Goal: Task Accomplishment & Management: Manage account settings

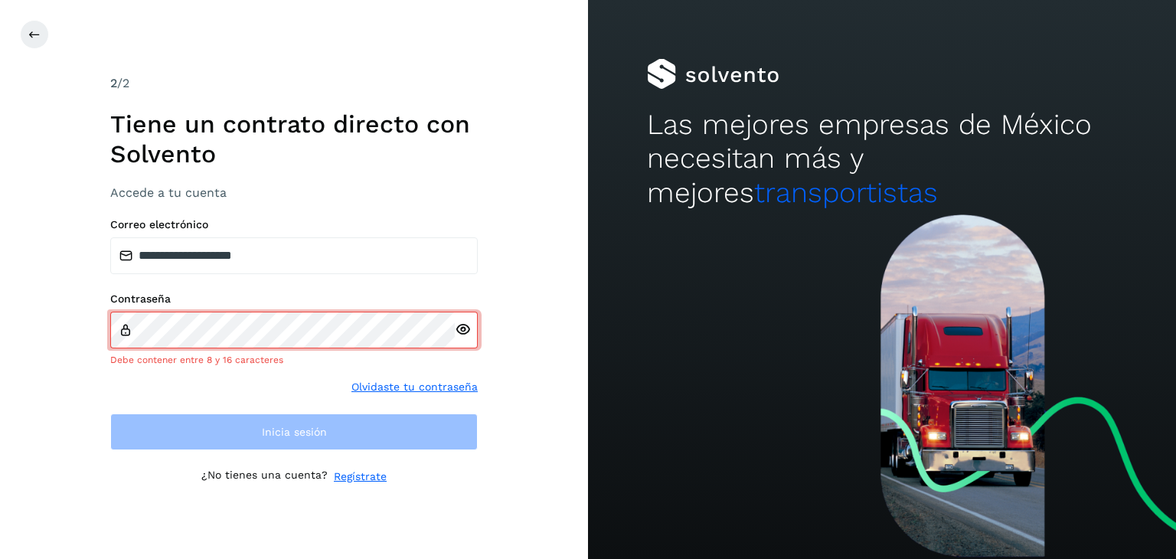
click at [465, 336] on icon at bounding box center [463, 330] width 16 height 16
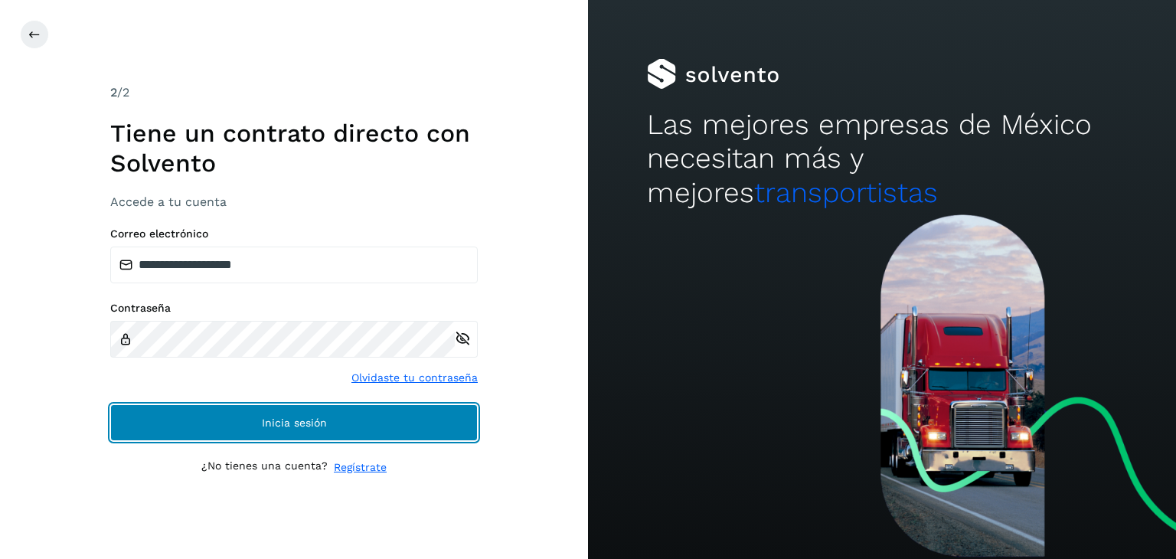
click at [343, 406] on button "Inicia sesión" at bounding box center [293, 422] width 367 height 37
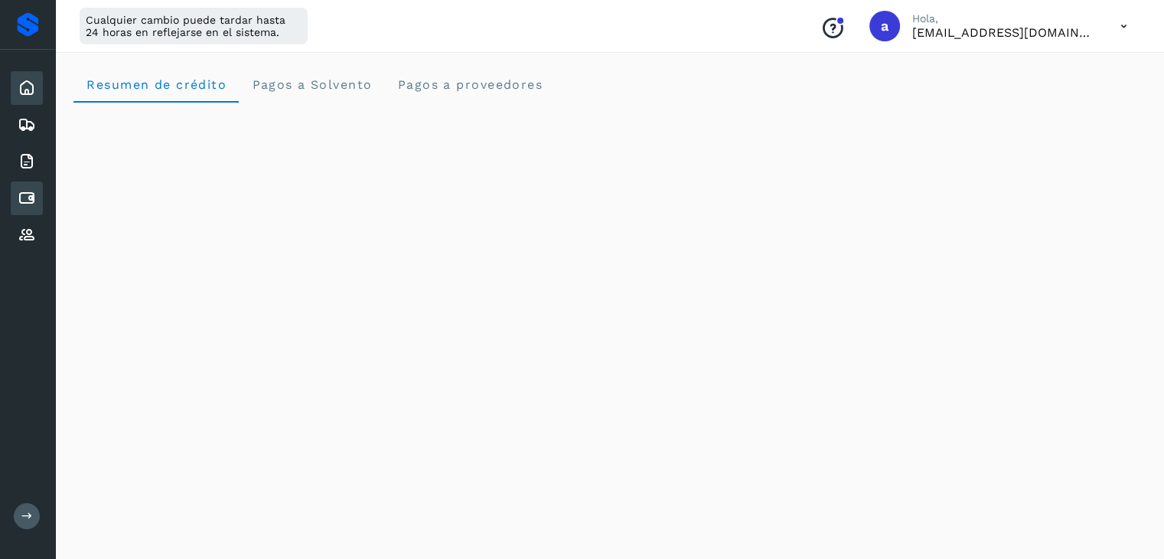
click at [30, 198] on icon at bounding box center [27, 198] width 18 height 18
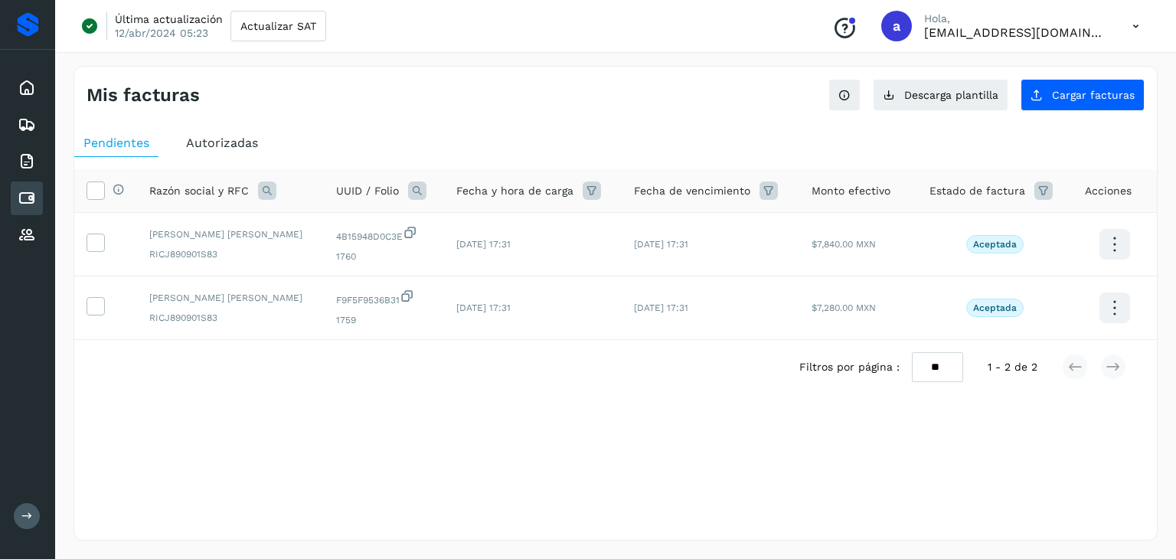
click at [212, 142] on span "Autorizadas" at bounding box center [222, 142] width 72 height 15
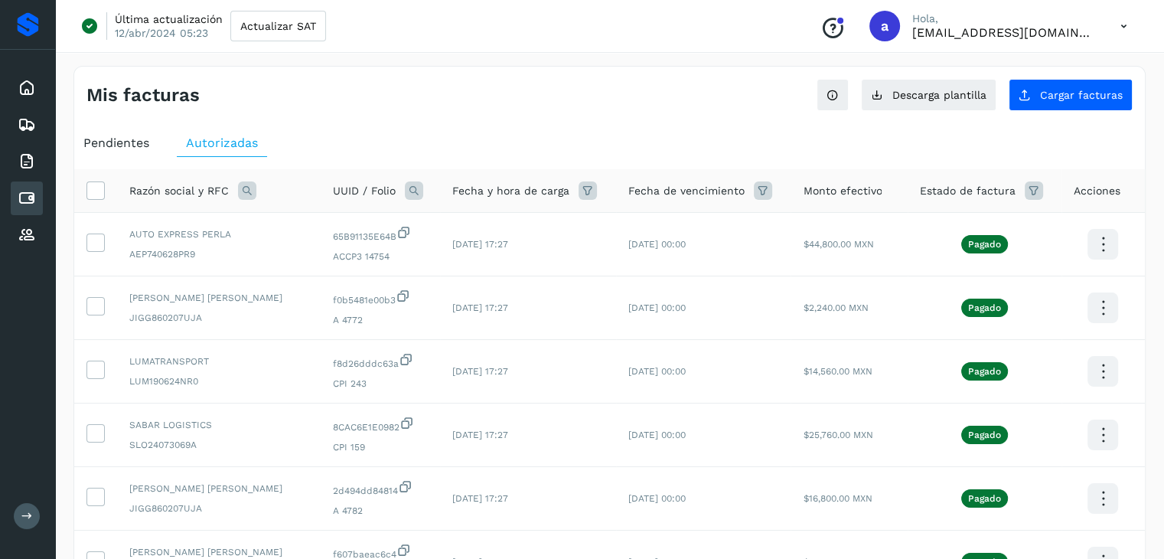
click at [584, 186] on icon at bounding box center [588, 190] width 18 height 18
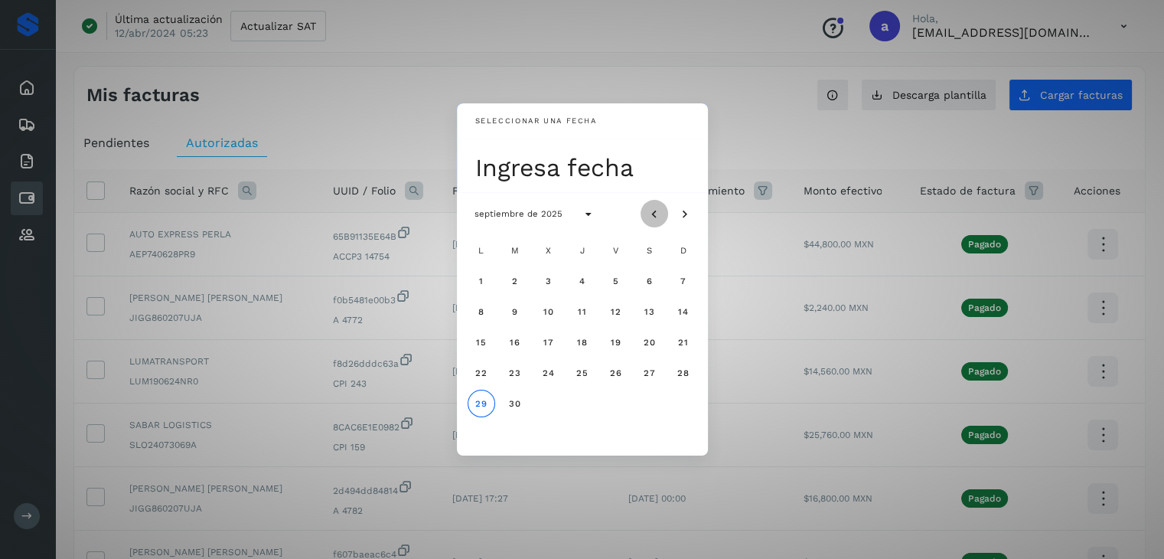
click at [655, 212] on icon "Mes anterior" at bounding box center [654, 214] width 15 height 15
click at [651, 213] on icon "Mes anterior" at bounding box center [654, 214] width 15 height 15
click at [679, 281] on button "1" at bounding box center [684, 281] width 28 height 28
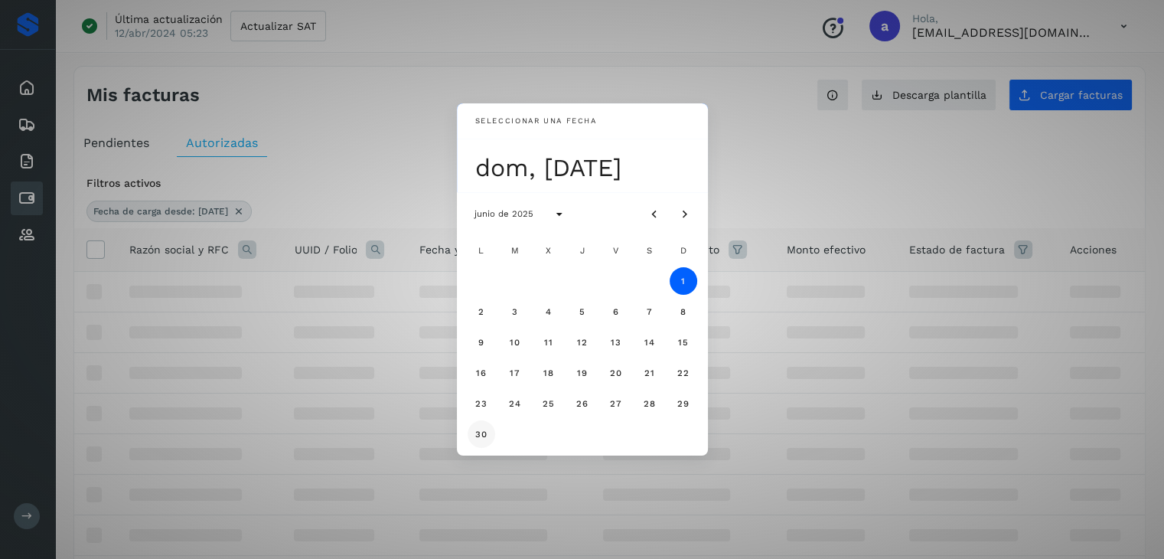
click at [480, 430] on span "30" at bounding box center [481, 434] width 13 height 11
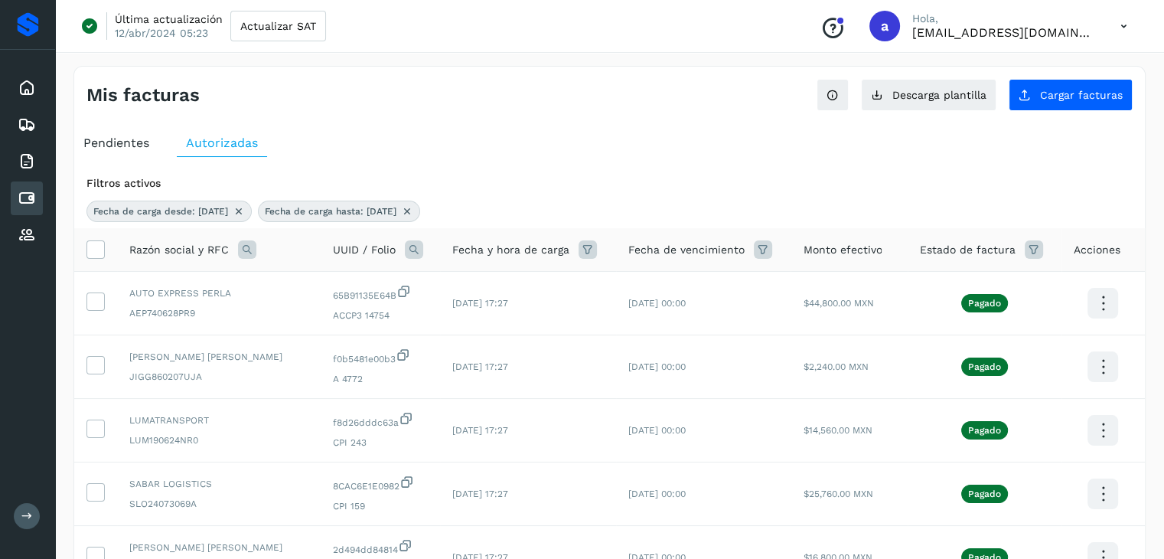
click at [245, 206] on icon at bounding box center [239, 211] width 12 height 12
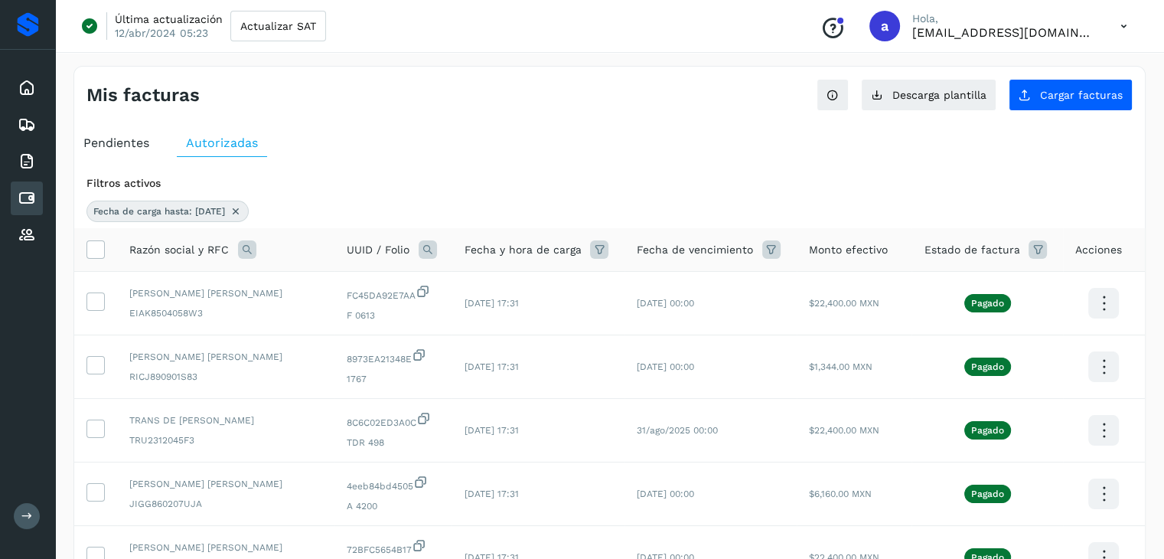
click at [242, 206] on icon at bounding box center [236, 211] width 12 height 12
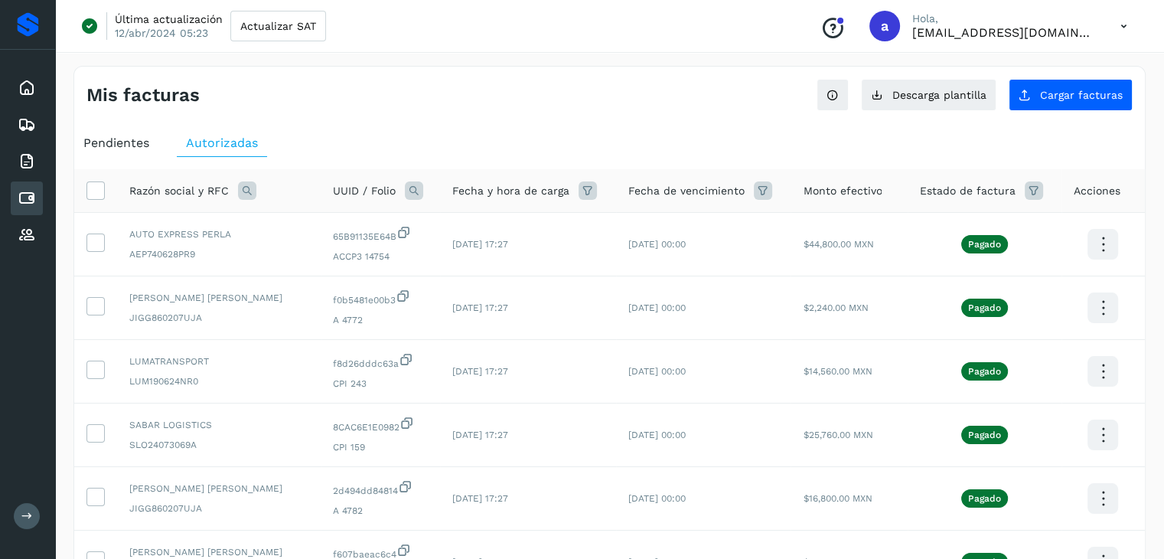
click at [227, 148] on span "Autorizadas" at bounding box center [222, 142] width 72 height 15
click at [579, 184] on icon at bounding box center [588, 190] width 18 height 18
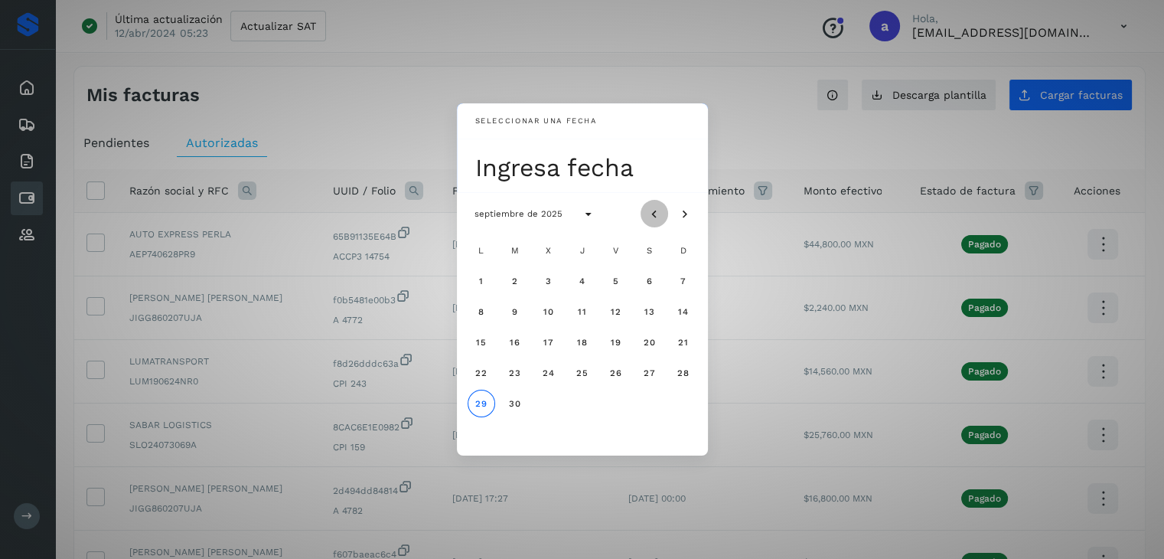
click at [645, 217] on button "Mes anterior" at bounding box center [655, 214] width 28 height 28
click at [681, 282] on span "1" at bounding box center [683, 281] width 5 height 11
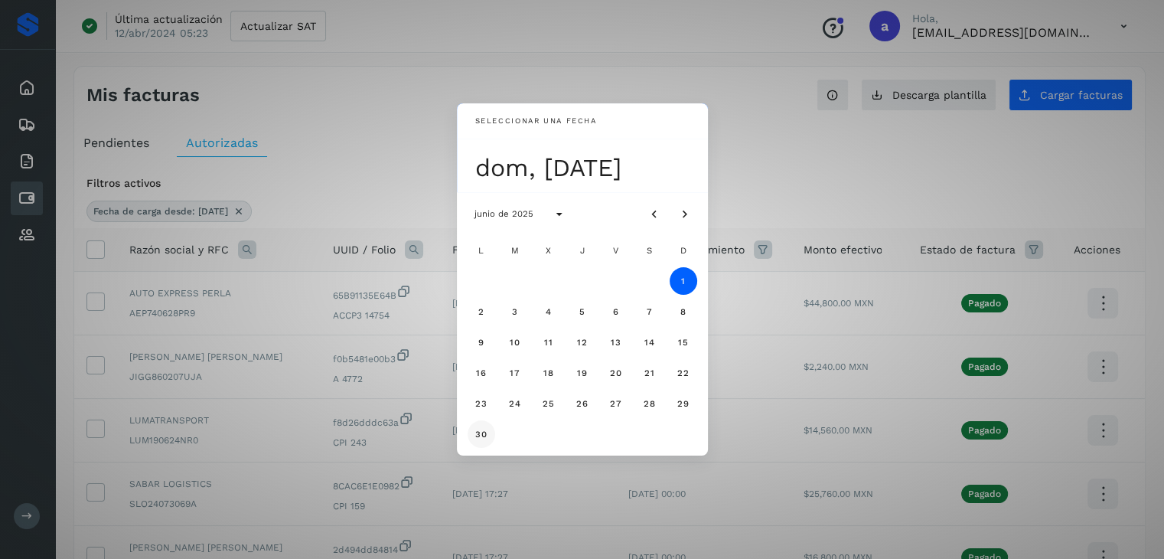
click at [479, 431] on span "30" at bounding box center [481, 434] width 13 height 11
